Goal: Information Seeking & Learning: Learn about a topic

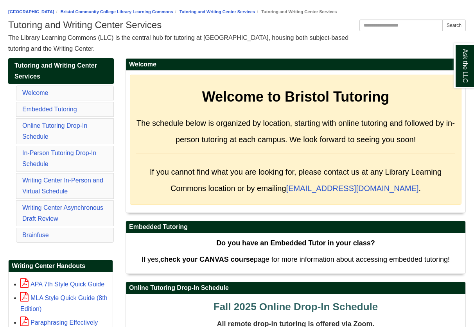
scroll to position [156, 0]
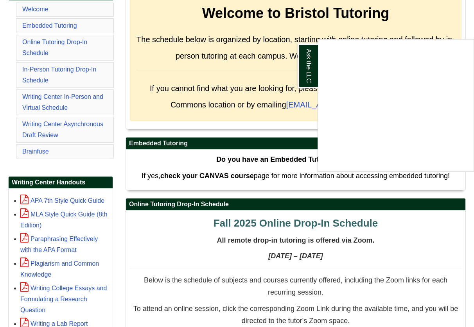
drag, startPoint x: 128, startPoint y: 135, endPoint x: 163, endPoint y: 140, distance: 35.6
click at [129, 135] on div "Ask the LLC" at bounding box center [237, 163] width 474 height 327
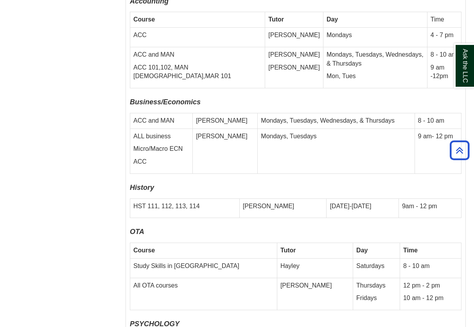
scroll to position [2651, 0]
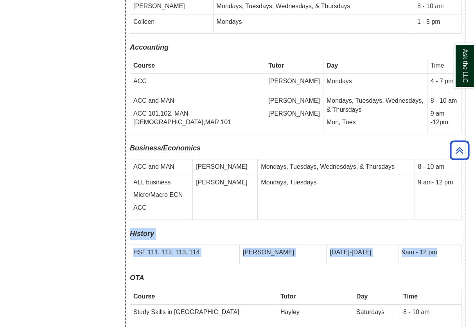
drag, startPoint x: 434, startPoint y: 218, endPoint x: 127, endPoint y: 198, distance: 306.9
copy div "History HST 111, 112, 113, 114 Erica Monday-Friday 9am - 12 pm"
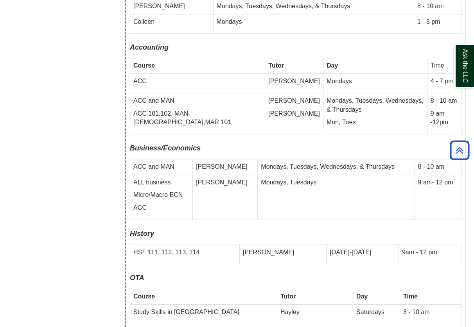
click at [362, 175] on td "Mondays, Tuesdays" at bounding box center [336, 197] width 157 height 45
click at [356, 41] on p "Accounting" at bounding box center [296, 47] width 332 height 13
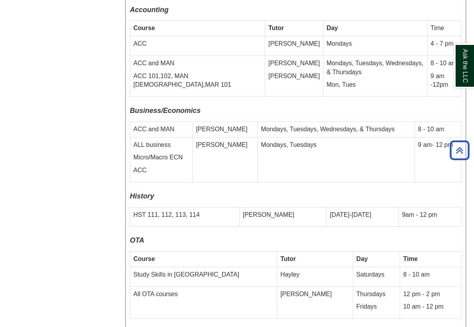
scroll to position [2690, 0]
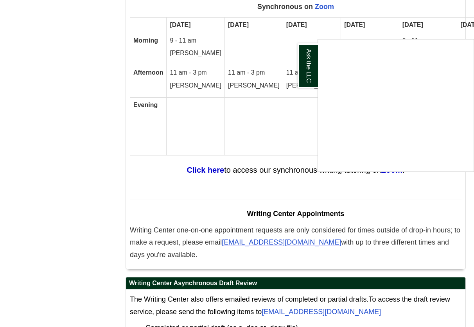
scroll to position [4229, 0]
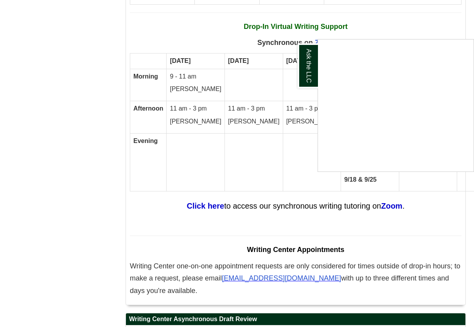
drag, startPoint x: 247, startPoint y: 221, endPoint x: 250, endPoint y: 232, distance: 11.8
click at [255, 245] on div "Ask the LLC" at bounding box center [237, 163] width 474 height 327
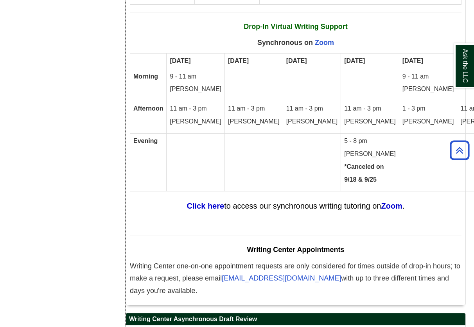
click at [246, 244] on p "Writing Center Appointments" at bounding box center [296, 250] width 332 height 13
drag, startPoint x: 247, startPoint y: 214, endPoint x: 261, endPoint y: 255, distance: 43.5
copy div "Writing Center Appointments Writing Center one-on-one appointment requests are …"
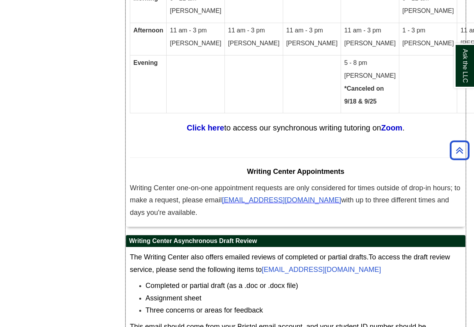
scroll to position [4346, 0]
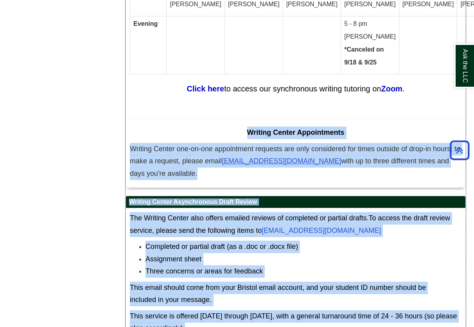
click at [201, 311] on p "This service is offered Monday through Friday, with a general turnaround time o…" at bounding box center [296, 323] width 332 height 25
copy div "Writing Center Appointments Writing Center one-on-one appointment requests are …"
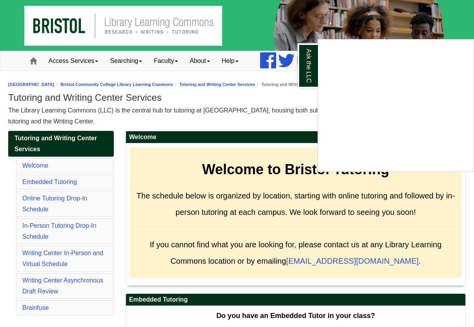
click at [167, 256] on div "Ask the LLC" at bounding box center [237, 163] width 474 height 327
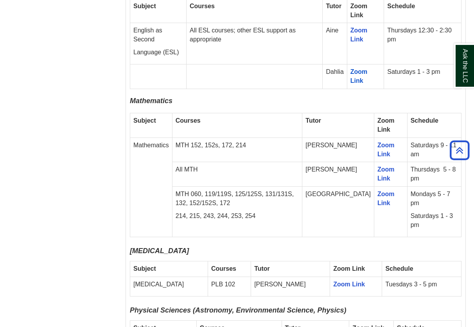
scroll to position [1017, 0]
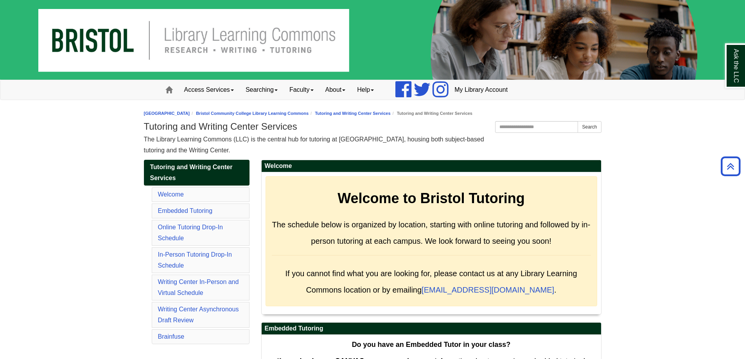
scroll to position [1046, 0]
